Goal: Task Accomplishment & Management: Manage account settings

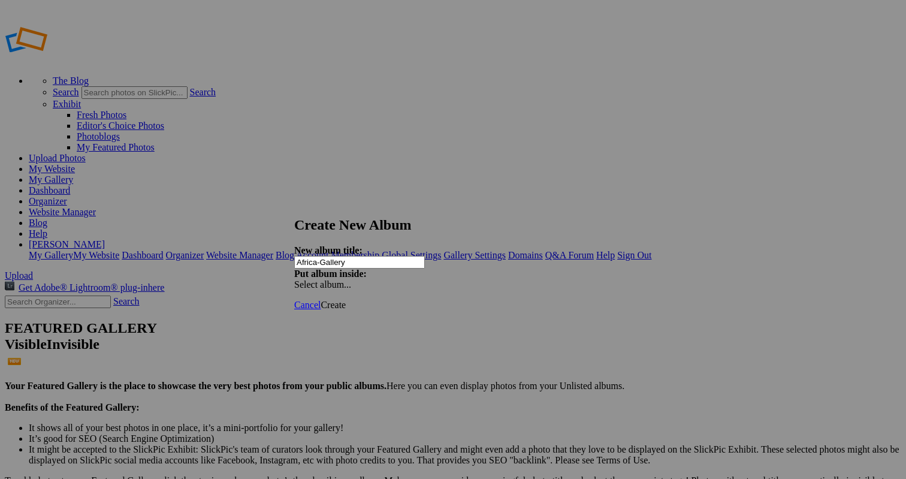
type input "Africa-Gallery"
click at [346, 300] on span "Create" at bounding box center [333, 305] width 25 height 10
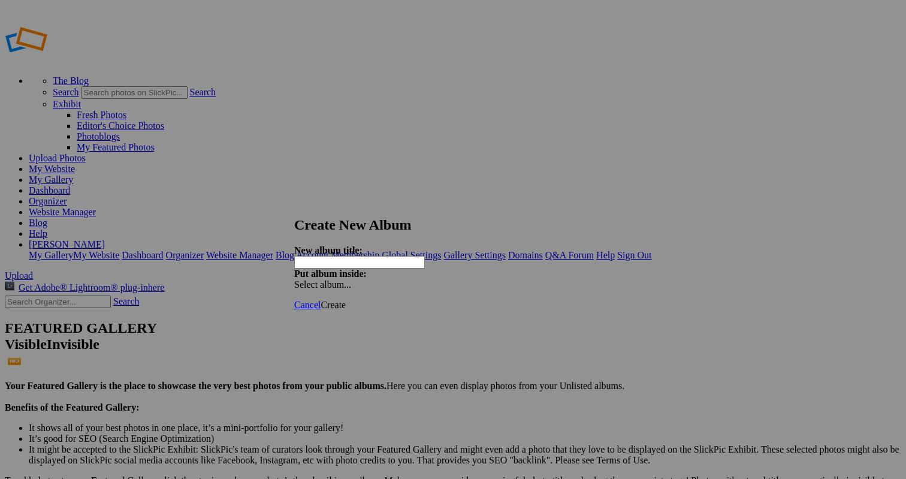
click at [321, 300] on span "Cancel" at bounding box center [307, 305] width 26 height 10
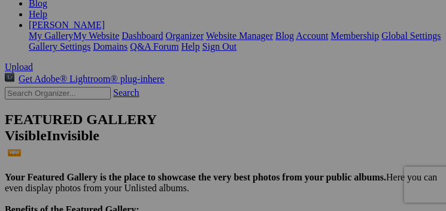
scroll to position [221, 0]
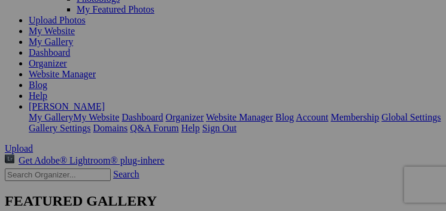
scroll to position [141, 0]
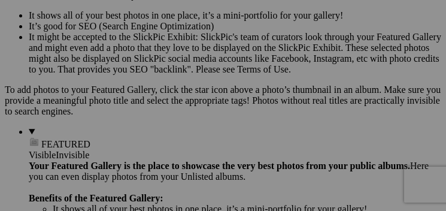
scroll to position [404, 1]
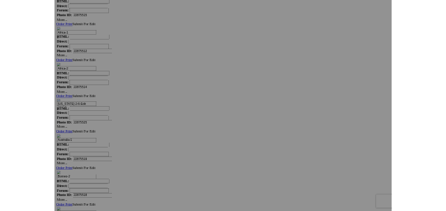
scroll to position [3242, 0]
